Goal: Transaction & Acquisition: Obtain resource

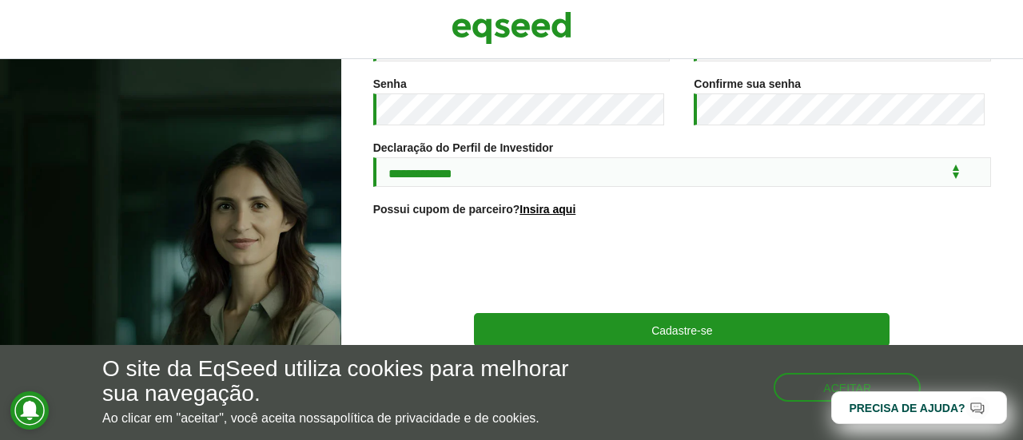
scroll to position [374, 0]
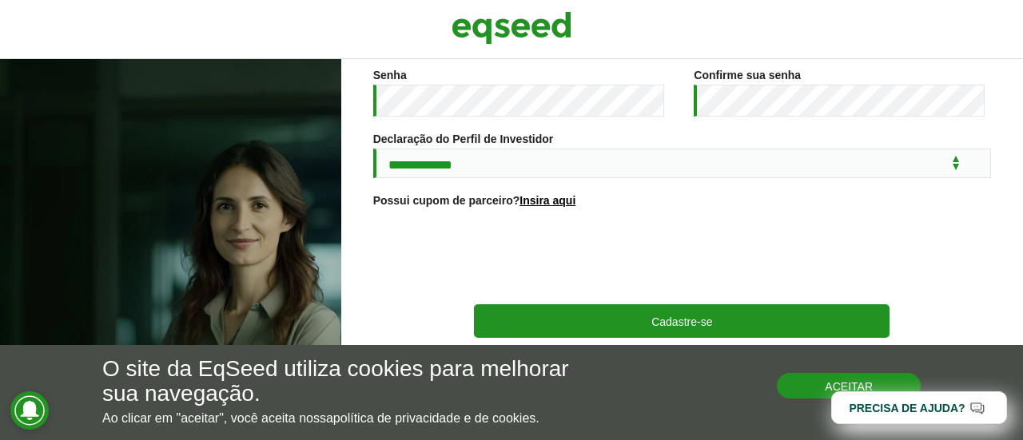
click at [806, 393] on button "Aceitar" at bounding box center [849, 386] width 144 height 26
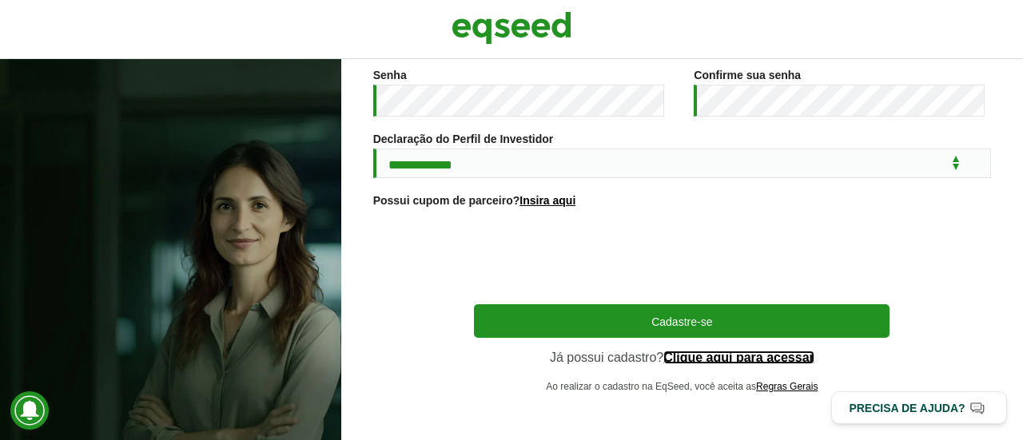
click at [748, 357] on link "Clique aqui para acessar" at bounding box center [738, 358] width 151 height 13
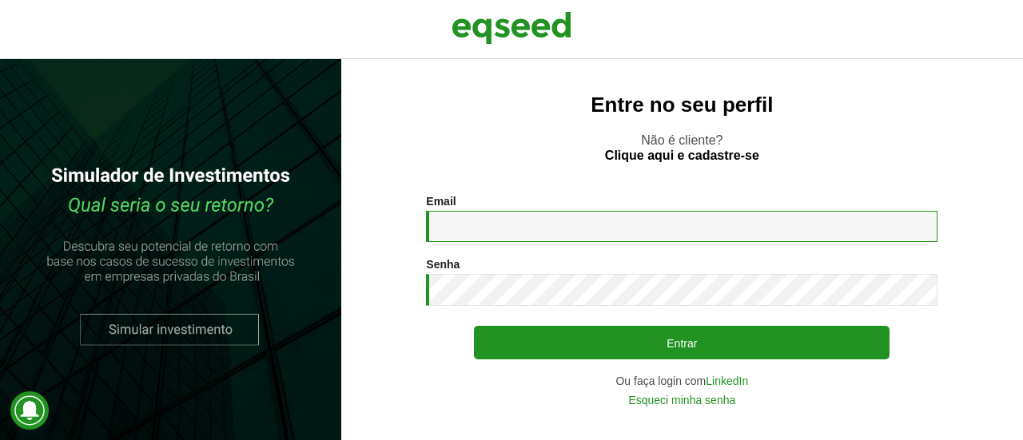
click at [499, 229] on input "Email *" at bounding box center [682, 226] width 512 height 31
type input "**********"
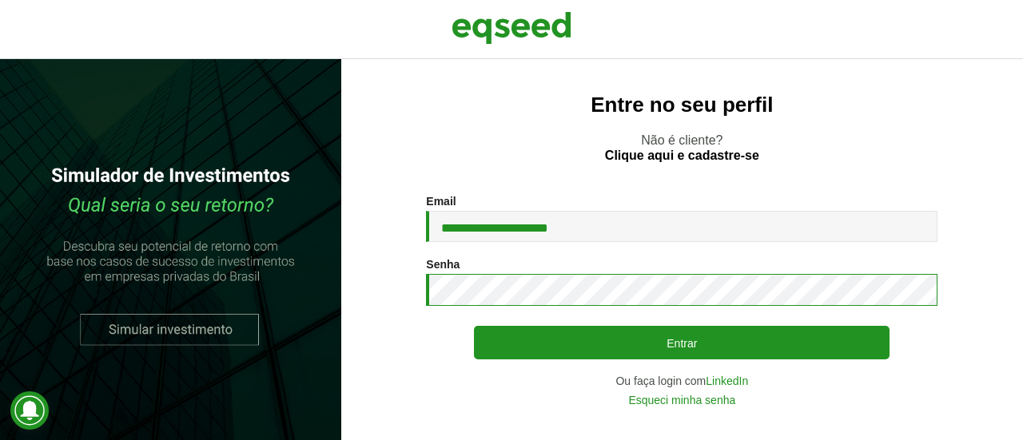
click at [474, 326] on button "Entrar" at bounding box center [682, 343] width 416 height 34
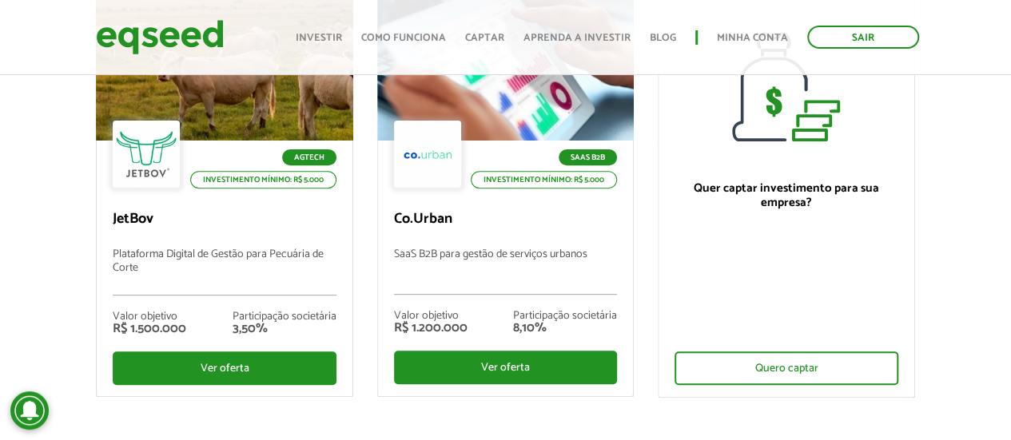
scroll to position [240, 0]
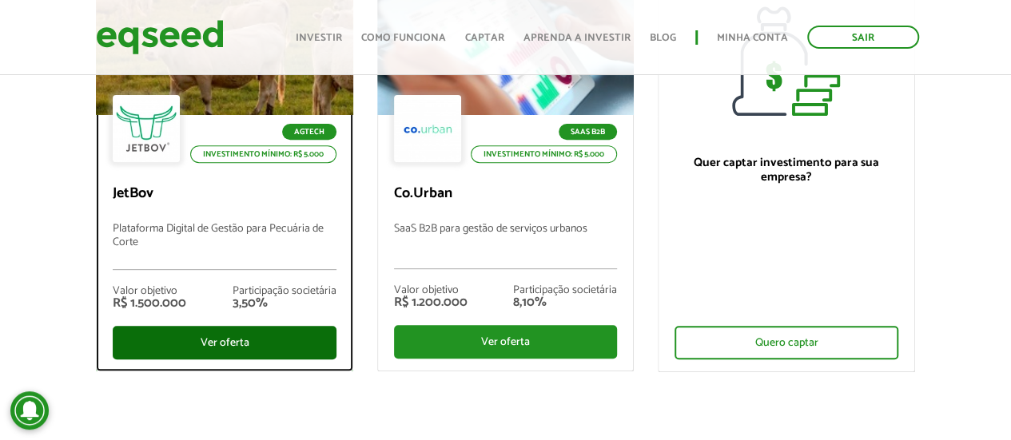
click at [240, 341] on div "Ver oferta" at bounding box center [224, 343] width 223 height 34
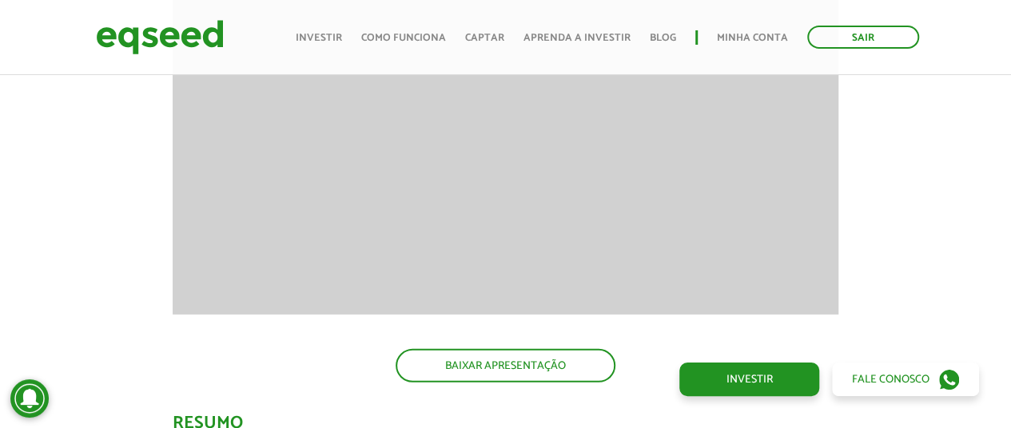
scroll to position [2174, 0]
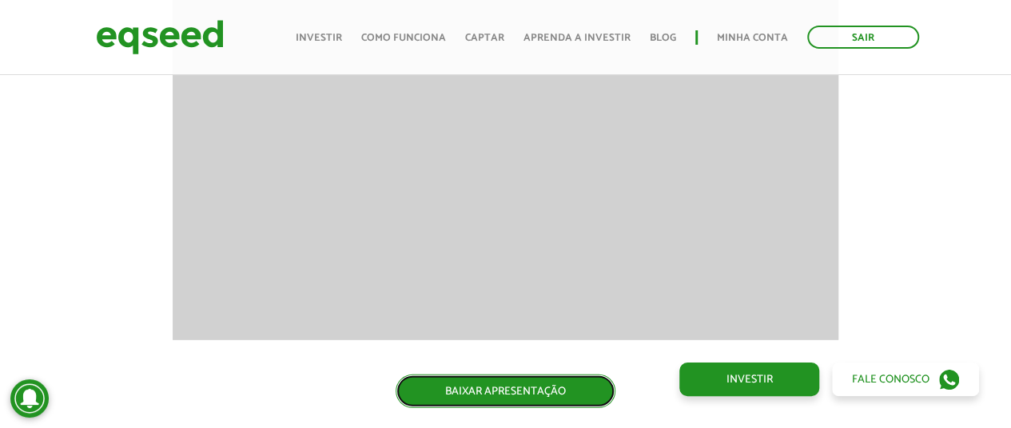
click at [533, 379] on link "BAIXAR APRESENTAÇÃO" at bounding box center [506, 392] width 220 height 34
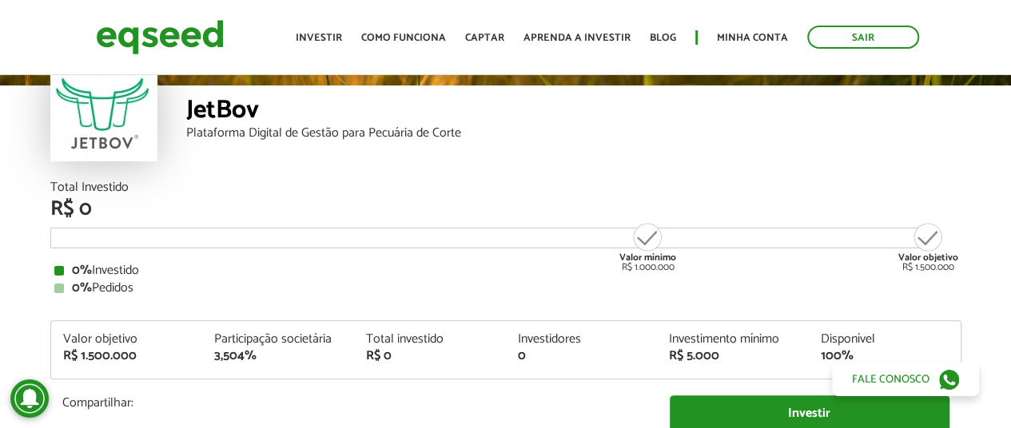
scroll to position [0, 0]
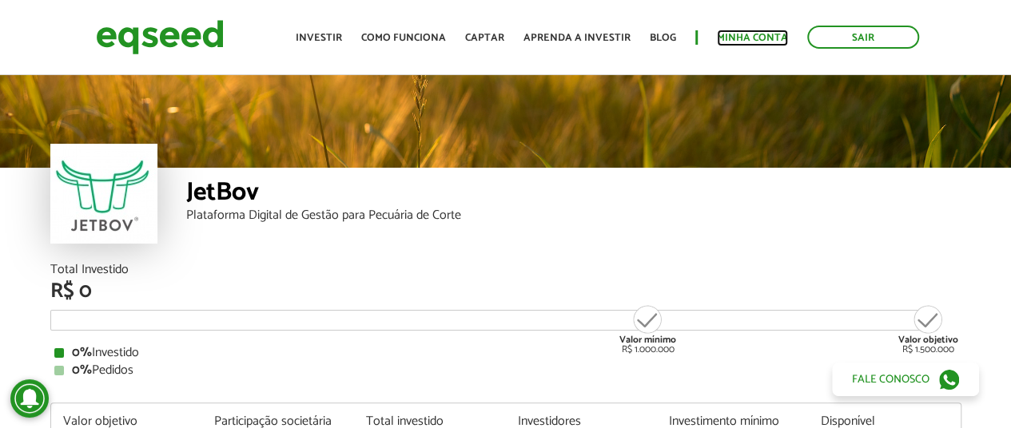
click at [747, 42] on link "Minha conta" at bounding box center [752, 38] width 71 height 10
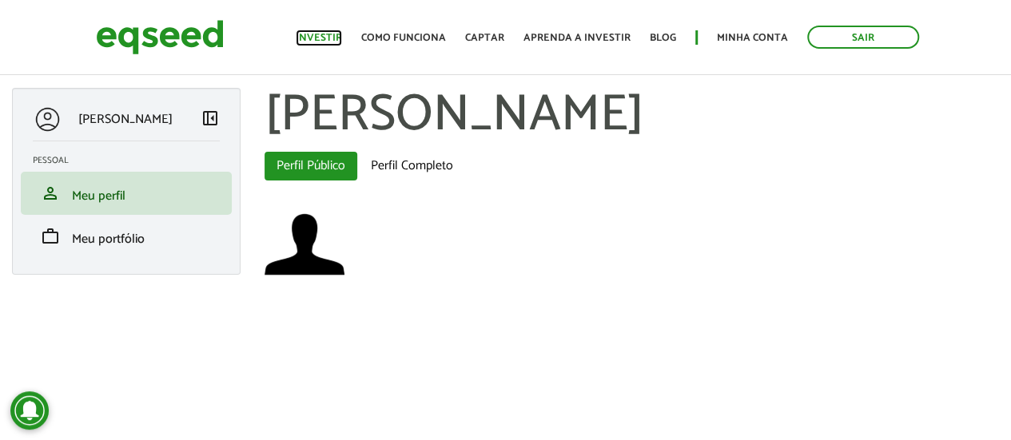
click at [336, 37] on link "Investir" at bounding box center [319, 38] width 46 height 10
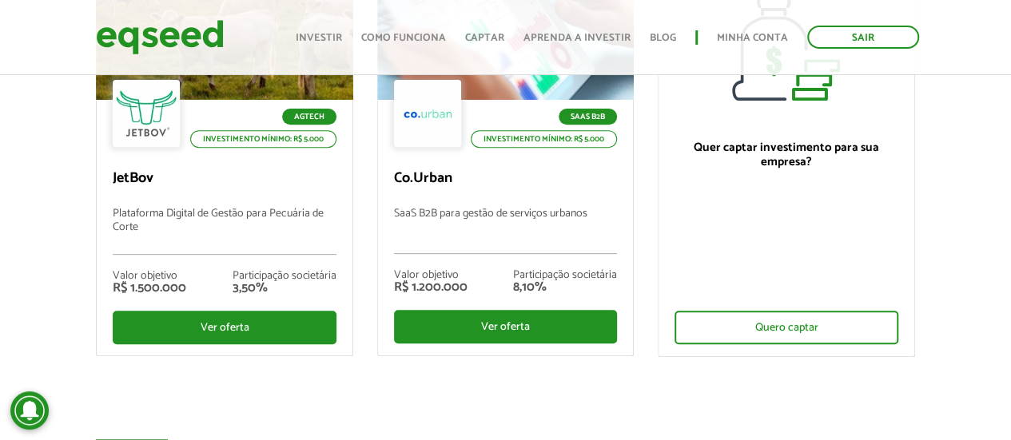
scroll to position [257, 0]
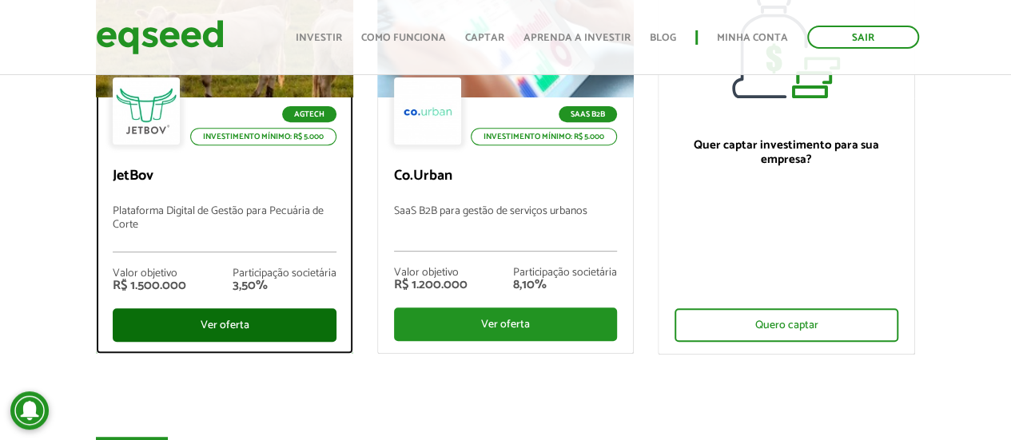
click at [273, 331] on div "Ver oferta" at bounding box center [224, 326] width 223 height 34
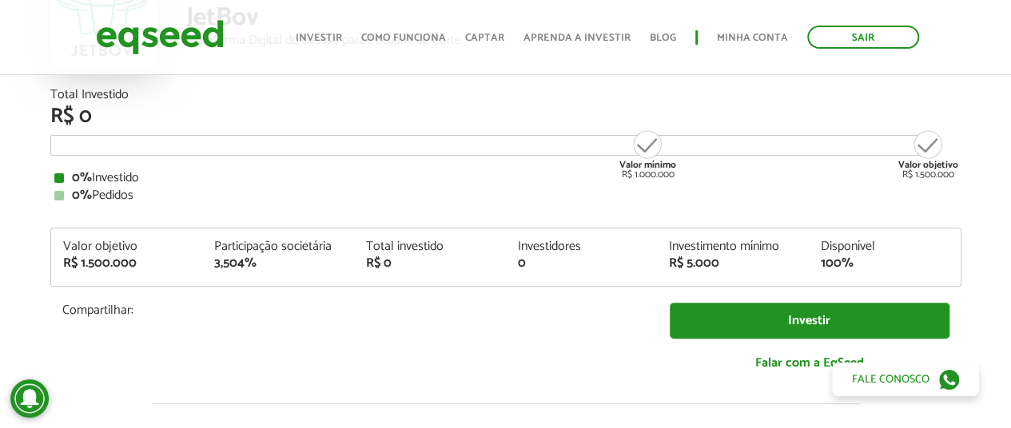
scroll to position [58, 0]
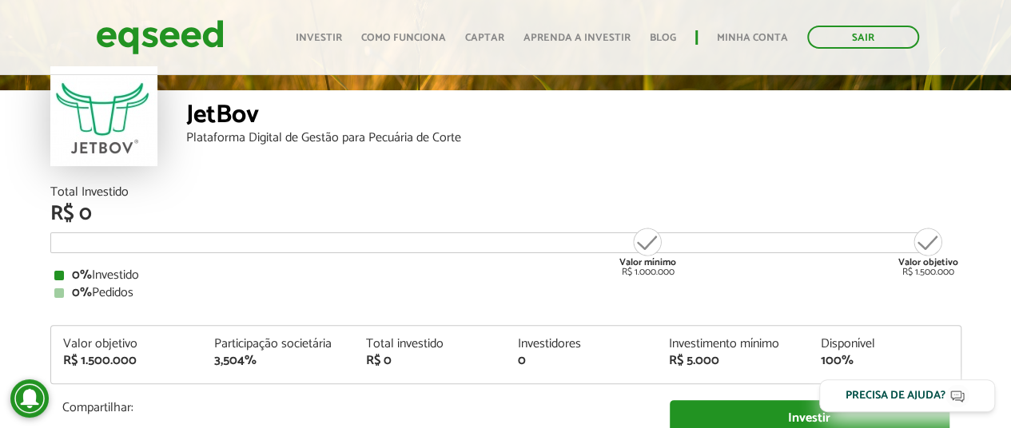
scroll to position [139, 0]
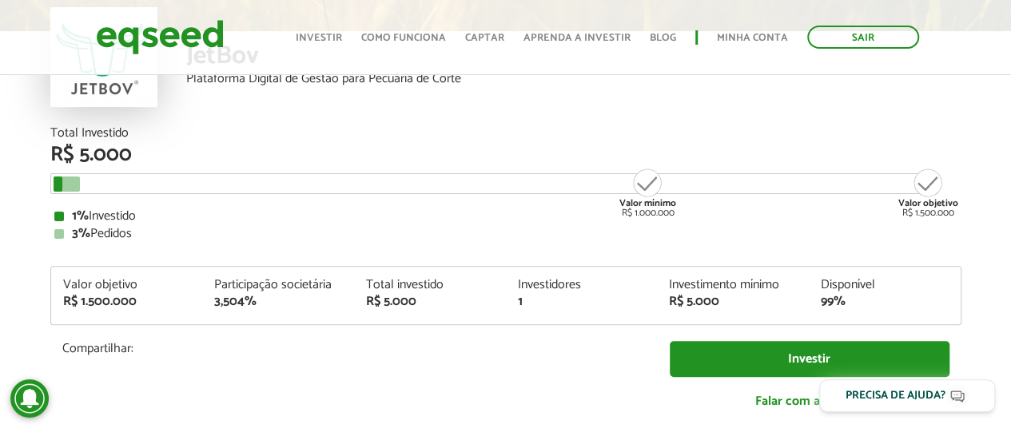
scroll to position [1636, 0]
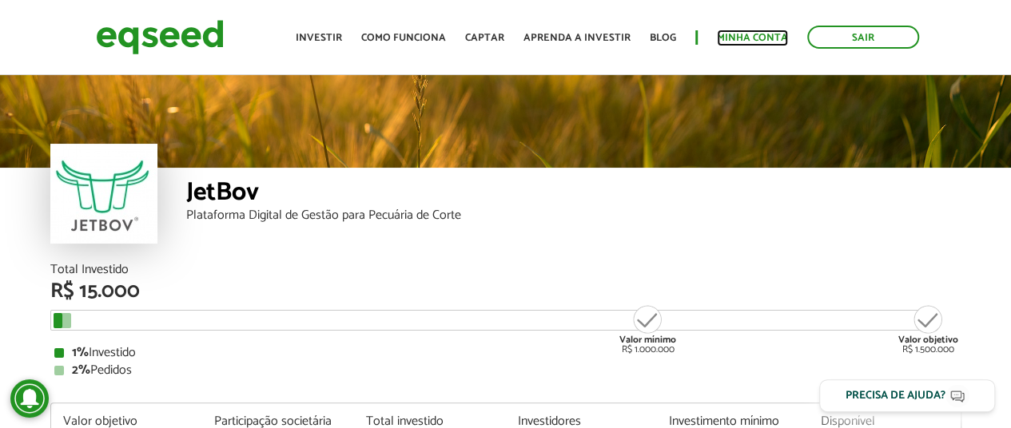
click at [741, 37] on link "Minha conta" at bounding box center [752, 38] width 71 height 10
